Goal: Information Seeking & Learning: Learn about a topic

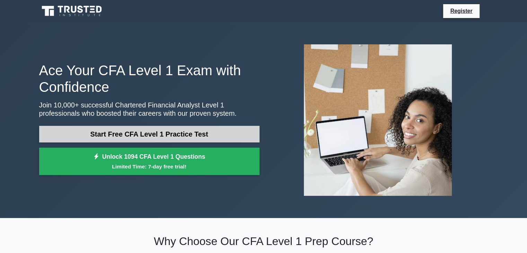
click at [182, 132] on link "Start Free CFA Level 1 Practice Test" at bounding box center [149, 134] width 220 height 17
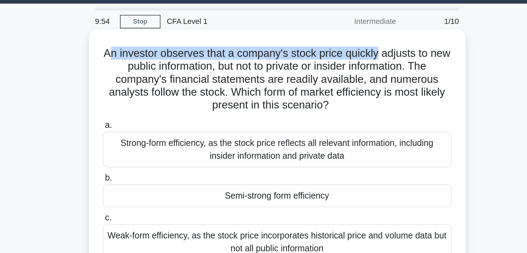
drag, startPoint x: 163, startPoint y: 55, endPoint x: 339, endPoint y: 57, distance: 176.4
click at [339, 57] on h5 "An investor observes that a company's stock price quickly adjusts to new public…" at bounding box center [264, 71] width 226 height 42
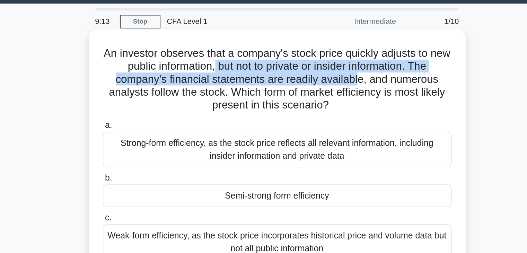
drag, startPoint x: 229, startPoint y: 60, endPoint x: 317, endPoint y: 70, distance: 88.6
click at [317, 70] on h5 "An investor observes that a company's stock price quickly adjusts to new public…" at bounding box center [264, 71] width 226 height 42
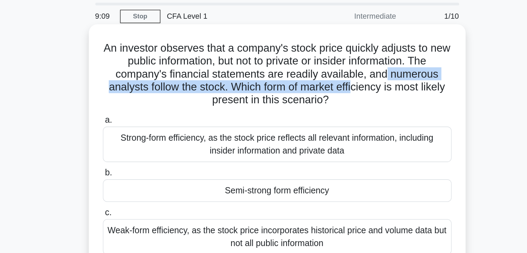
drag, startPoint x: 334, startPoint y: 70, endPoint x: 314, endPoint y: 80, distance: 23.1
click at [314, 80] on h5 "An investor observes that a company's stock price quickly adjusts to new public…" at bounding box center [264, 71] width 226 height 42
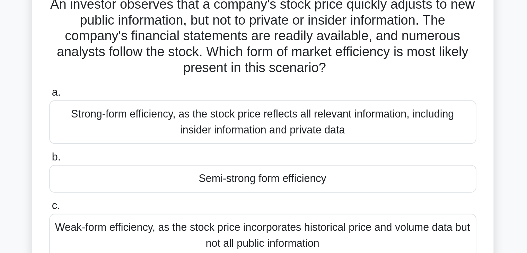
click at [231, 119] on div "Strong-form efficiency, as the stock price reflects all relevant information, i…" at bounding box center [263, 116] width 225 height 23
click at [151, 103] on input "a. Strong-form efficiency, as the stock price reflects all relevant information…" at bounding box center [151, 100] width 0 height 5
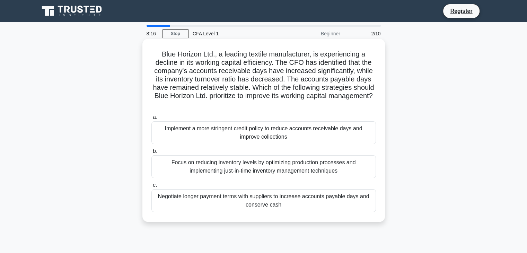
click at [155, 119] on span "a." at bounding box center [155, 117] width 5 height 6
click at [151, 119] on input "a. Implement a more stringent credit policy to reduce accounts receivable days …" at bounding box center [151, 117] width 0 height 5
